Goal: Information Seeking & Learning: Learn about a topic

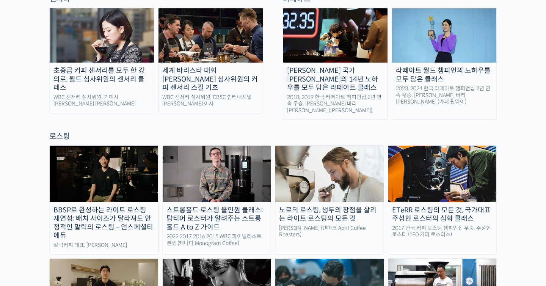
scroll to position [550, 0]
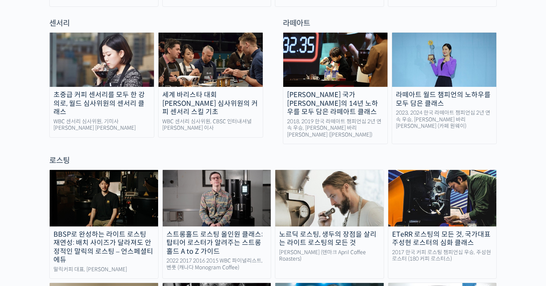
click at [198, 50] on img at bounding box center [211, 60] width 104 height 54
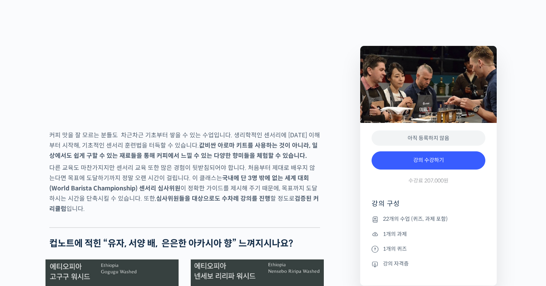
scroll to position [1242, 0]
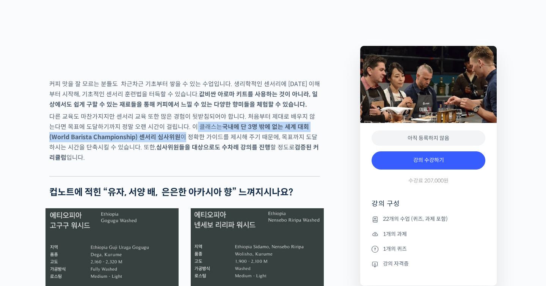
drag, startPoint x: 181, startPoint y: 154, endPoint x: 163, endPoint y: 166, distance: 21.1
click at [163, 163] on p "다른 교육도 마찬가지지만 센서리 교육 또한 많은 경험이 뒷받침되어야 합니다. 처음부터 제대로 배우지 않는다면 목표에 도달하기까지 정말 오랜 시…" at bounding box center [184, 137] width 271 height 51
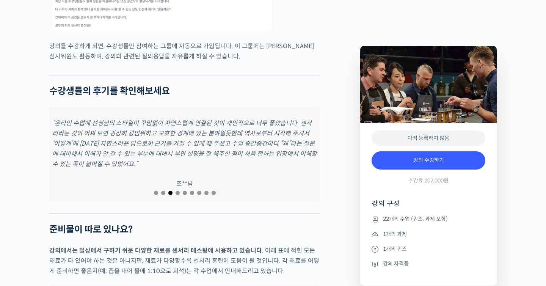
scroll to position [3250, 0]
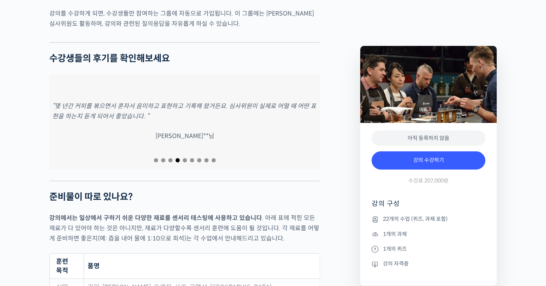
click at [155, 158] on span "Go to slide 1" at bounding box center [156, 160] width 4 height 4
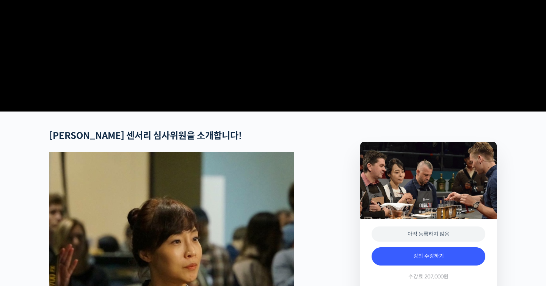
scroll to position [0, 0]
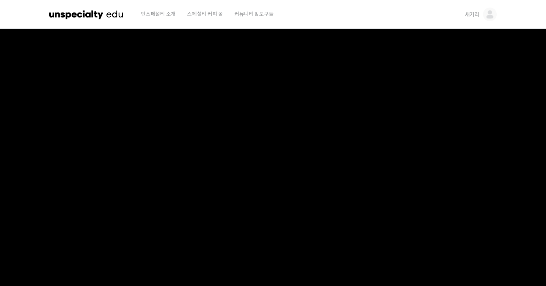
click at [302, 186] on video at bounding box center [273, 160] width 448 height 262
